Goal: Check status: Check status

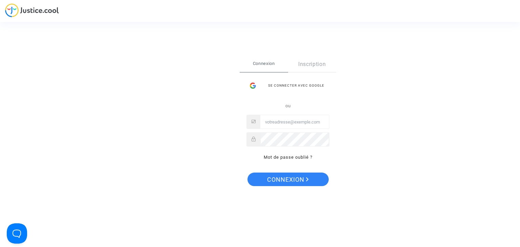
type input "flights@lawfirm.bg"
click at [293, 182] on span "Connexion" at bounding box center [288, 180] width 42 height 14
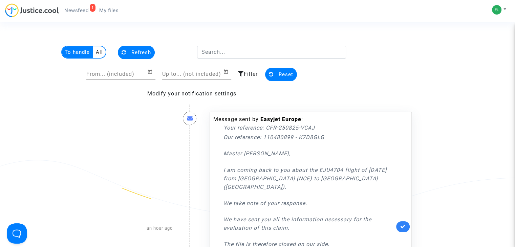
click at [98, 49] on multi-toggle-item "All" at bounding box center [99, 52] width 13 height 12
click at [107, 9] on span "My files" at bounding box center [108, 10] width 19 height 6
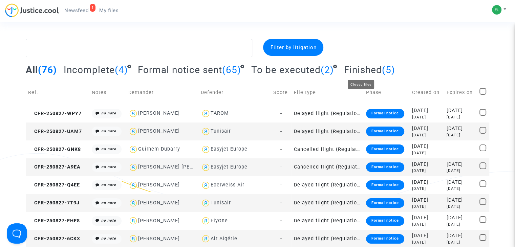
click at [368, 65] on span "Finished" at bounding box center [363, 69] width 38 height 11
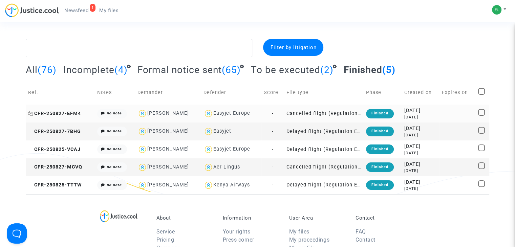
click at [63, 112] on span "CFR-250827-EFM4" at bounding box center [54, 114] width 53 height 6
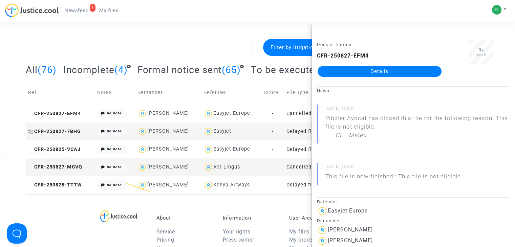
click at [55, 130] on span "CFR-250827-7BHG" at bounding box center [54, 132] width 53 height 6
click at [57, 150] on span "CFR-250825-VCAJ" at bounding box center [54, 150] width 53 height 6
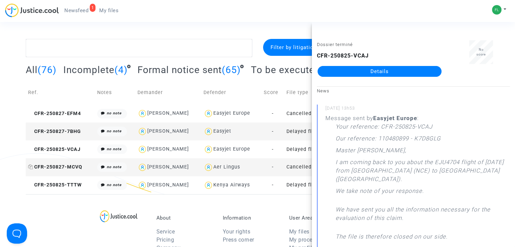
click at [57, 166] on span "CFR-250827-MCVQ" at bounding box center [55, 167] width 54 height 6
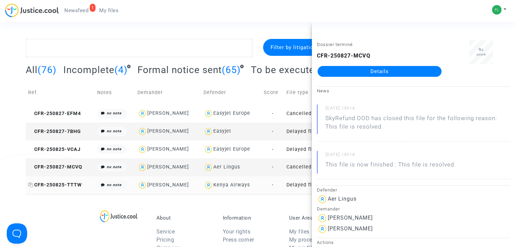
click at [52, 183] on span "CFR-250825-TTTW" at bounding box center [55, 185] width 54 height 6
click at [62, 148] on span "CFR-250825-VCAJ" at bounding box center [54, 150] width 53 height 6
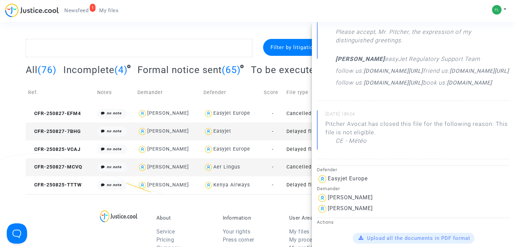
scroll to position [190, 0]
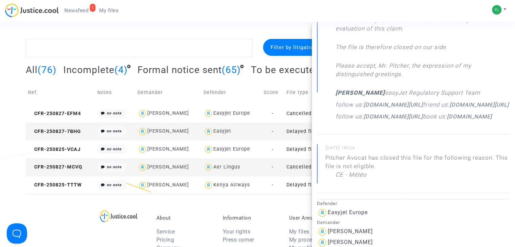
drag, startPoint x: 369, startPoint y: 191, endPoint x: 325, endPoint y: 172, distance: 47.8
click at [327, 179] on div "Pitcher Avocat has closed this file for the following reason: This file is not …" at bounding box center [418, 168] width 185 height 29
click at [241, 80] on div "All (76) Incomplete (4) Formal notice sent (65) To be executed (2) Finished (5)" at bounding box center [258, 72] width 464 height 17
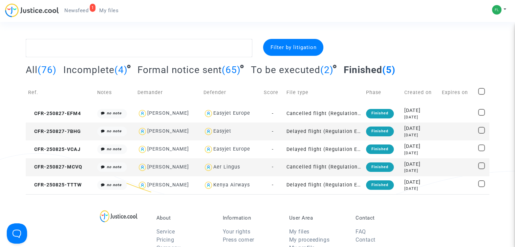
scroll to position [0, 0]
click at [193, 70] on span "Formal notice sent" at bounding box center [180, 69] width 84 height 11
